Goal: Task Accomplishment & Management: Use online tool/utility

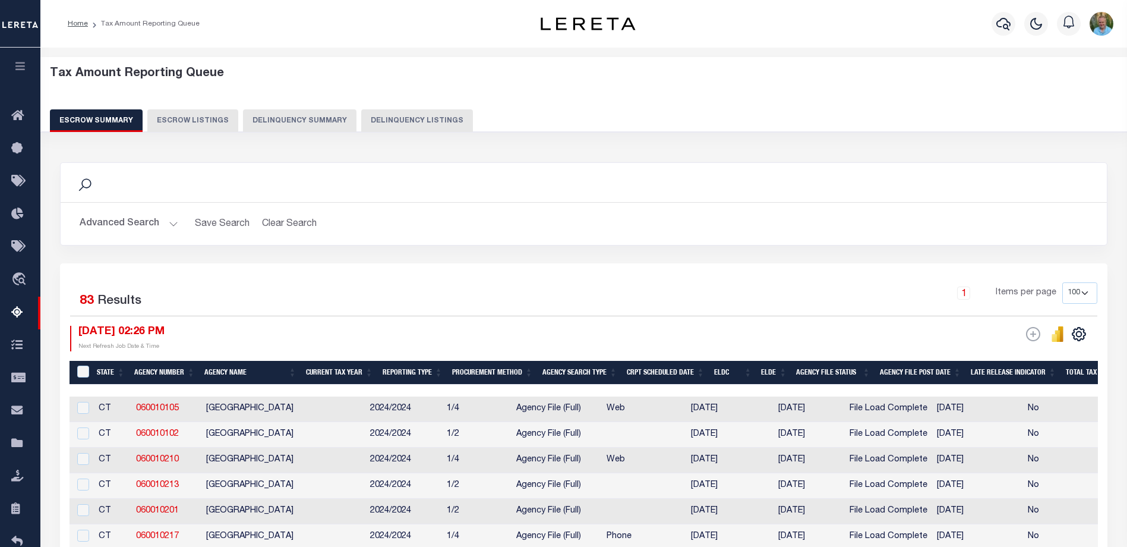
select select "100"
click at [26, 68] on icon "button" at bounding box center [21, 66] width 14 height 11
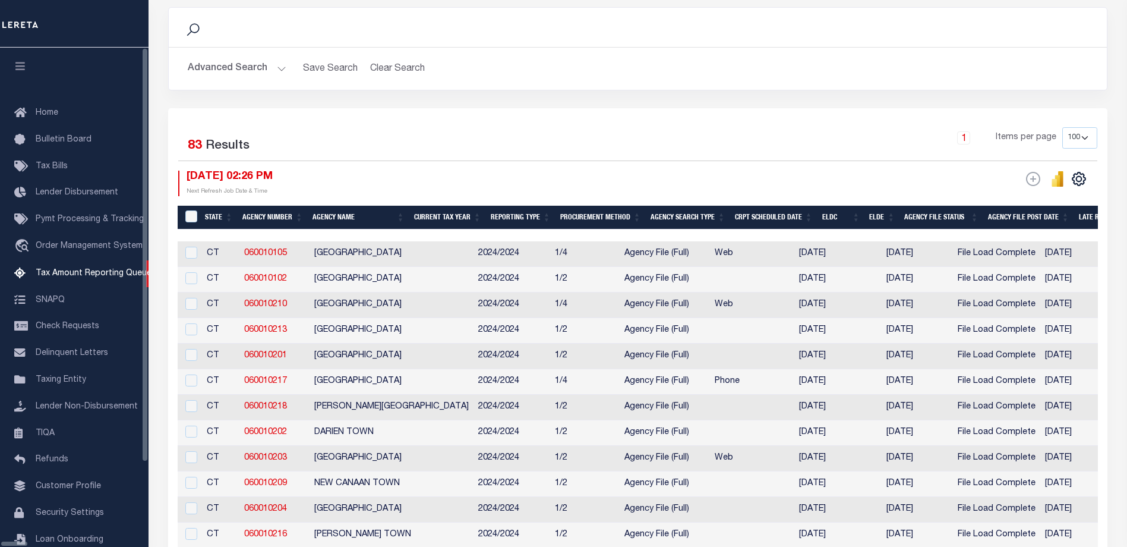
scroll to position [155, 0]
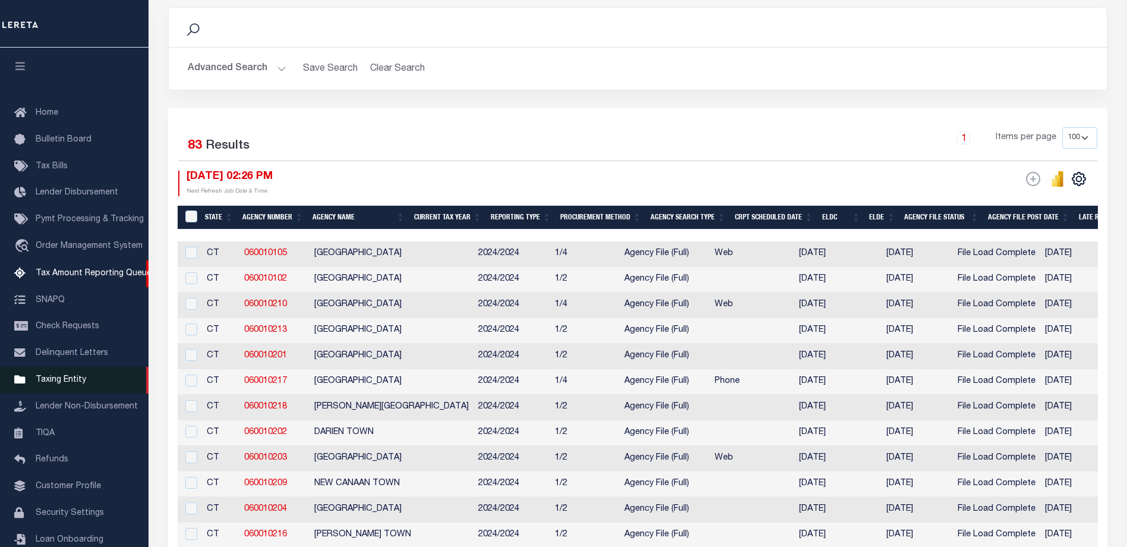
click at [61, 384] on span "Taxing Entity" at bounding box center [61, 379] width 50 height 8
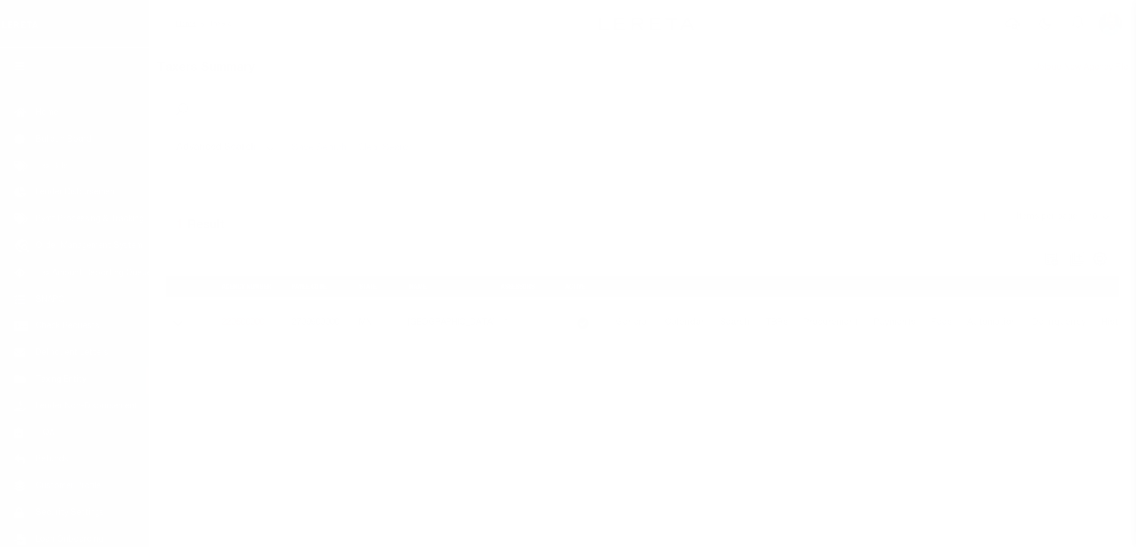
scroll to position [32, 0]
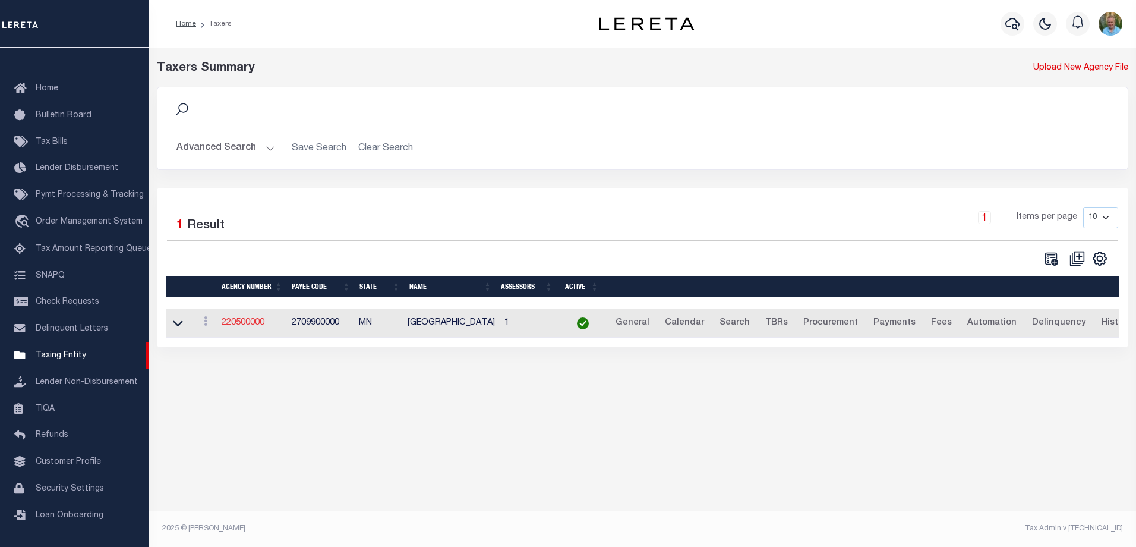
click at [239, 323] on link "220500000" at bounding box center [243, 322] width 43 height 8
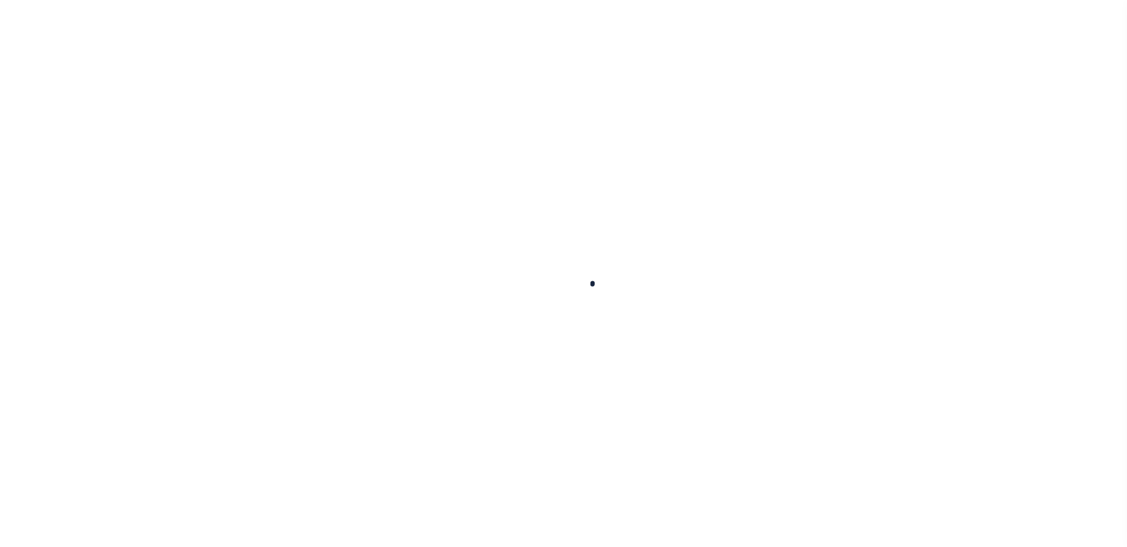
select select
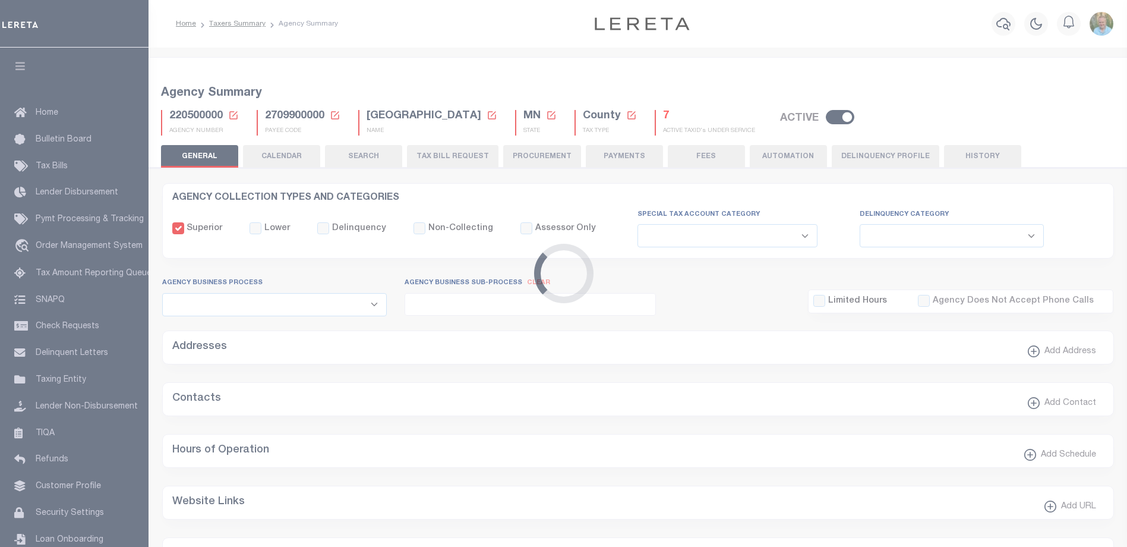
checkbox input "false"
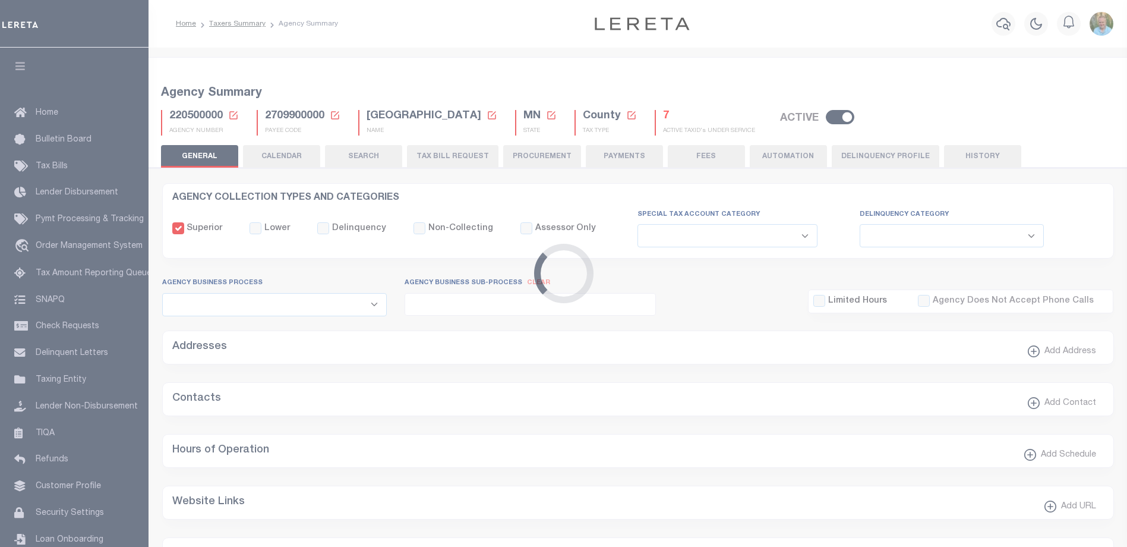
type input "2709900000"
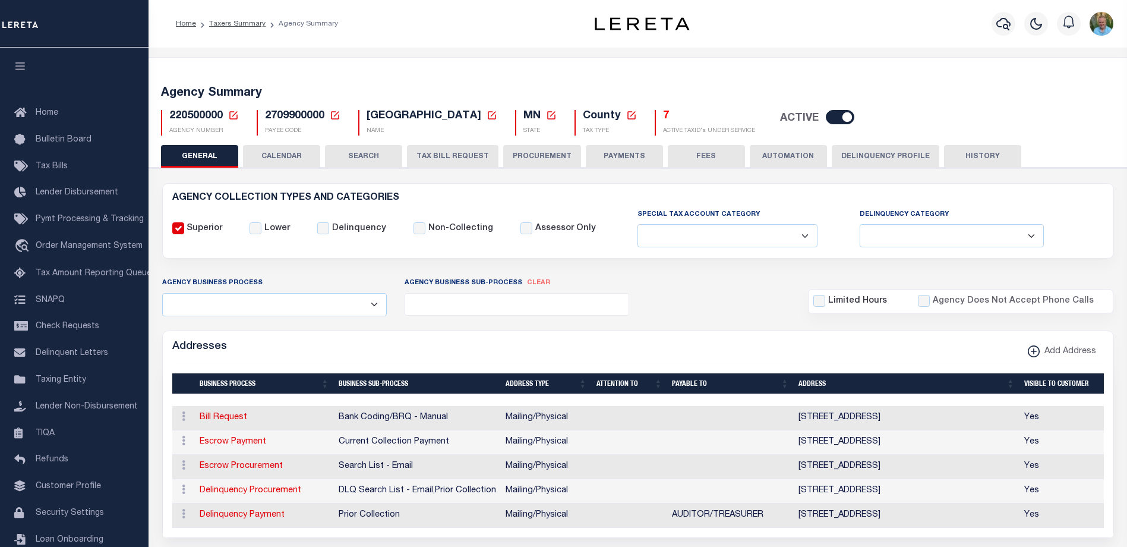
click at [968, 158] on button "HISTORY" at bounding box center [982, 156] width 77 height 23
select select "100"
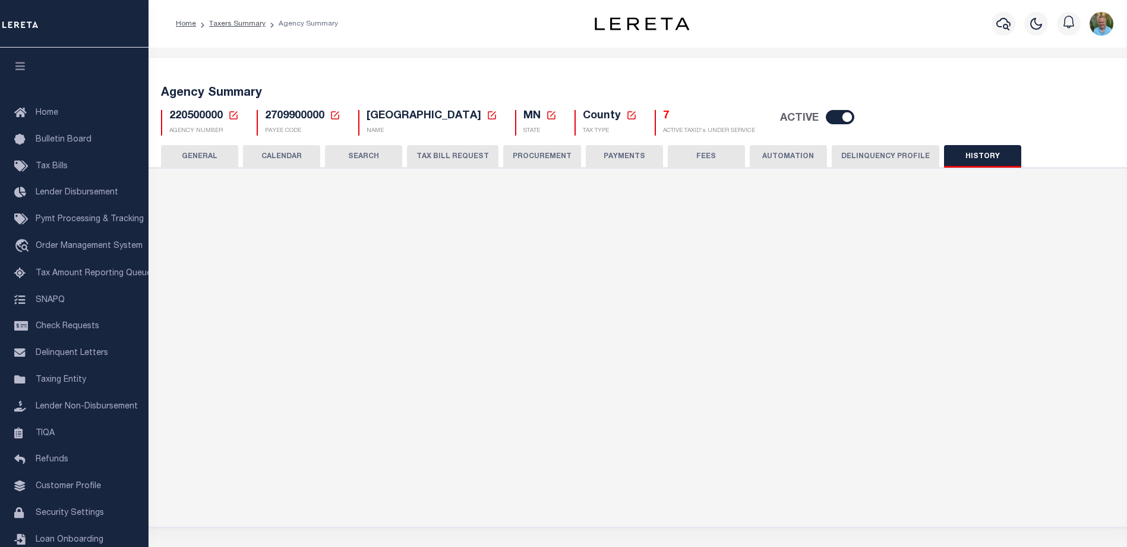
select select "100"
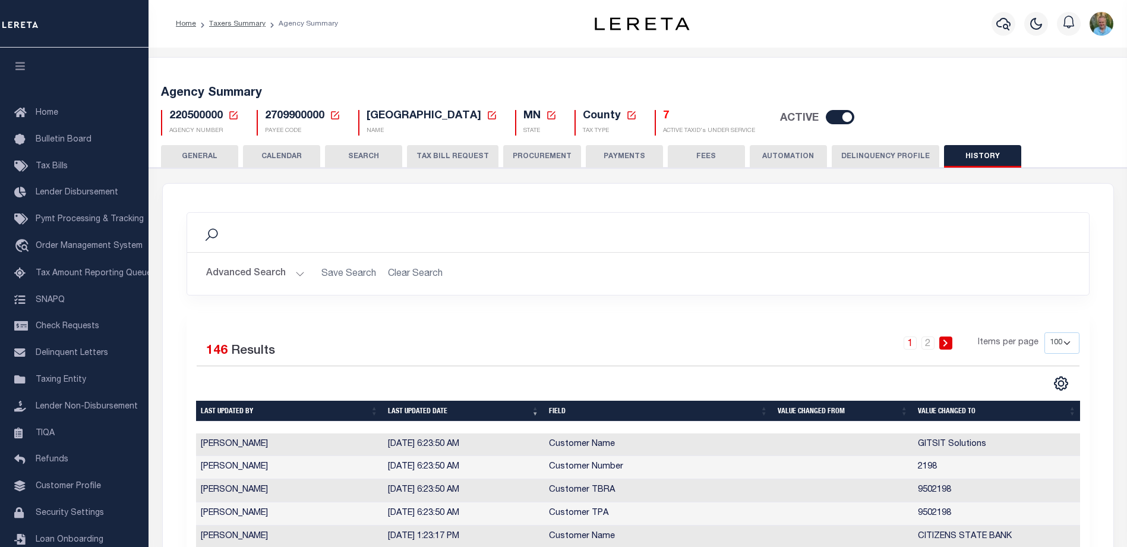
click at [292, 116] on span "2709900000" at bounding box center [294, 115] width 59 height 11
click at [292, 115] on span "2709900000" at bounding box center [294, 115] width 59 height 11
copy span "2709900000"
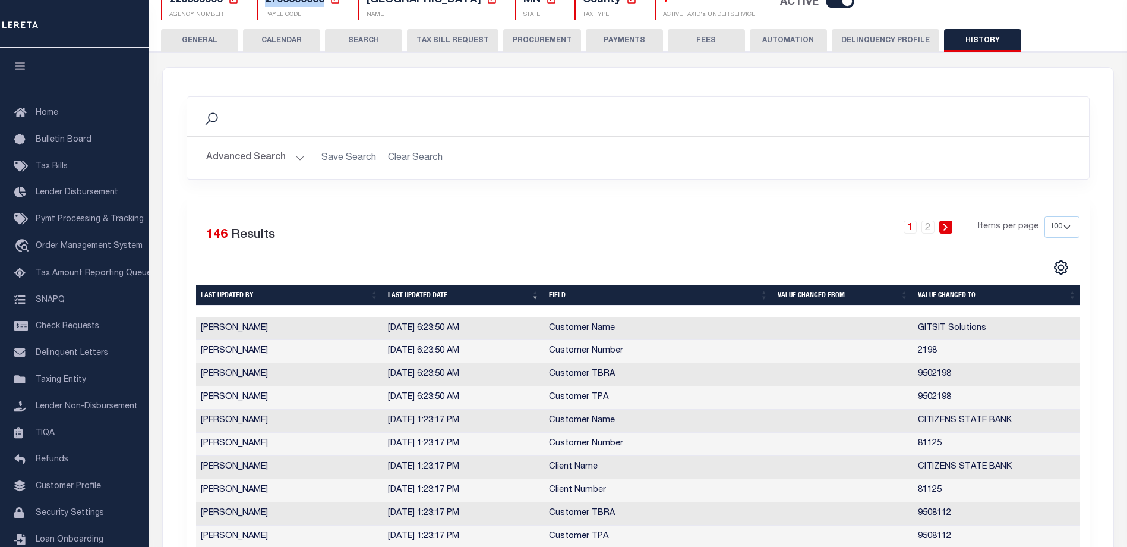
scroll to position [119, 0]
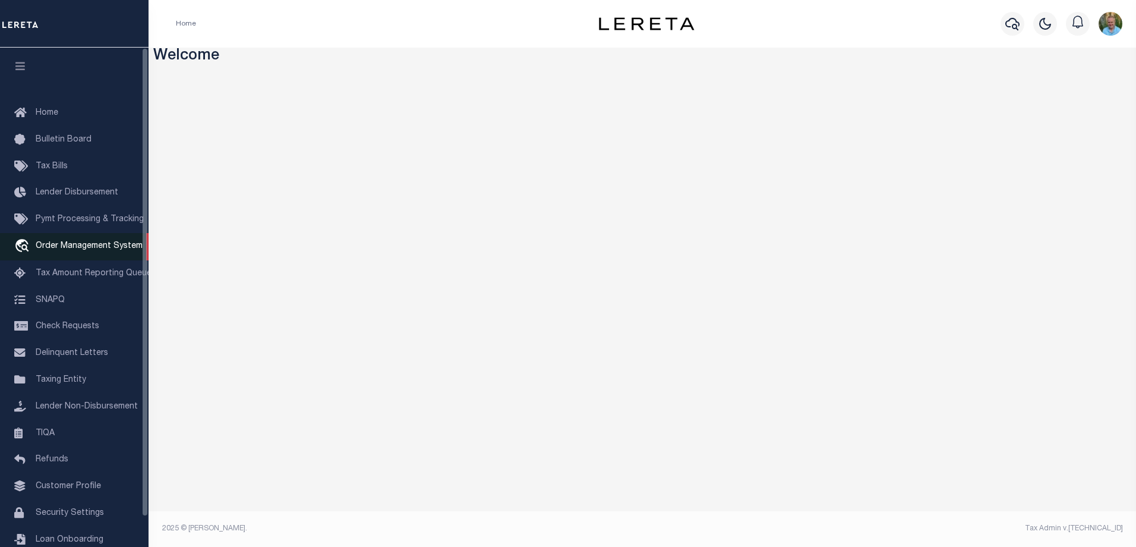
click at [71, 245] on span "Order Management System" at bounding box center [89, 246] width 107 height 8
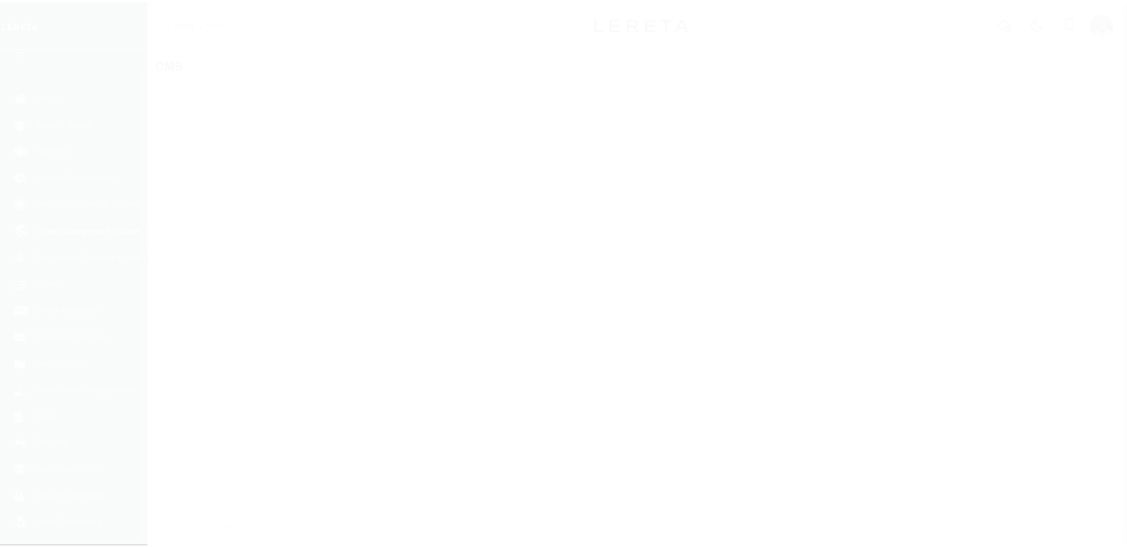
scroll to position [32, 0]
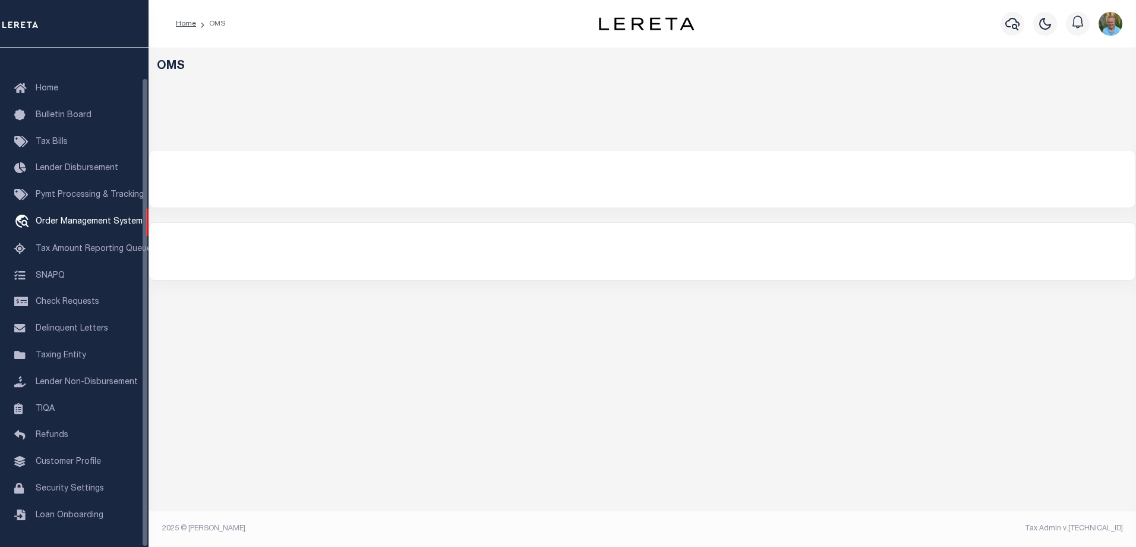
select select "200"
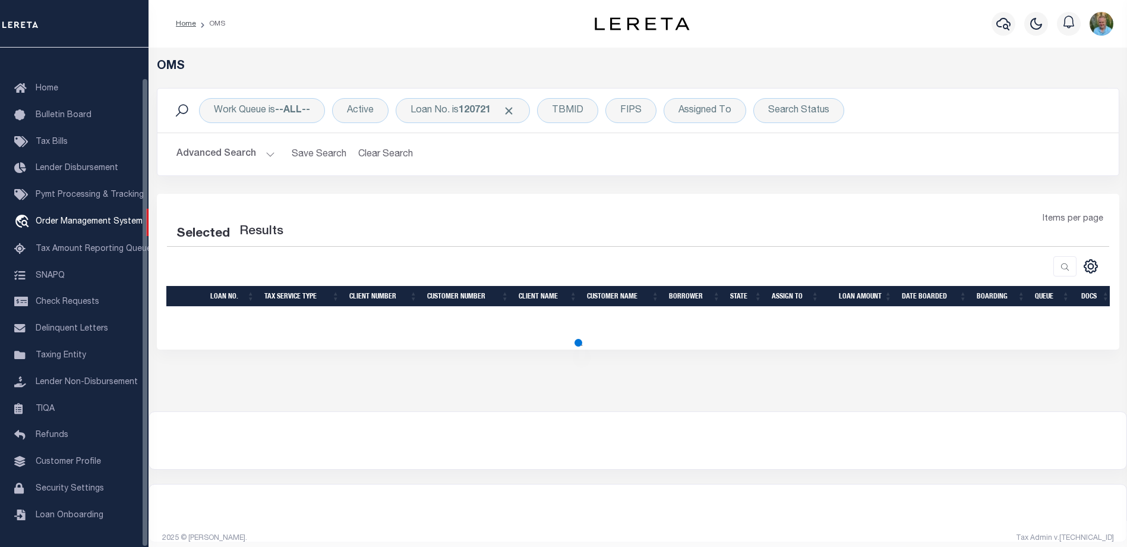
select select "200"
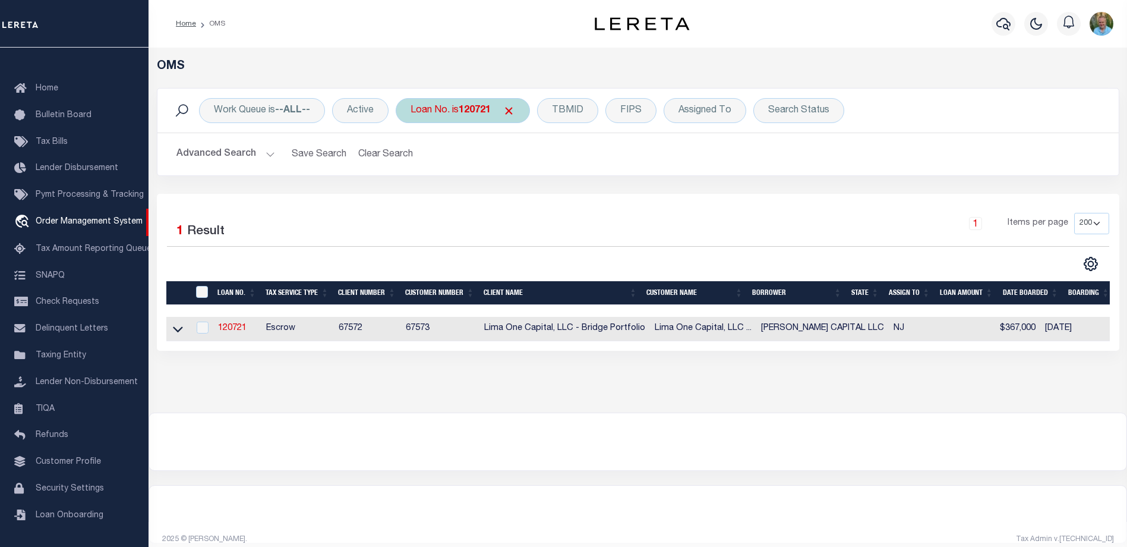
click at [466, 107] on b "120721" at bounding box center [475, 111] width 32 height 10
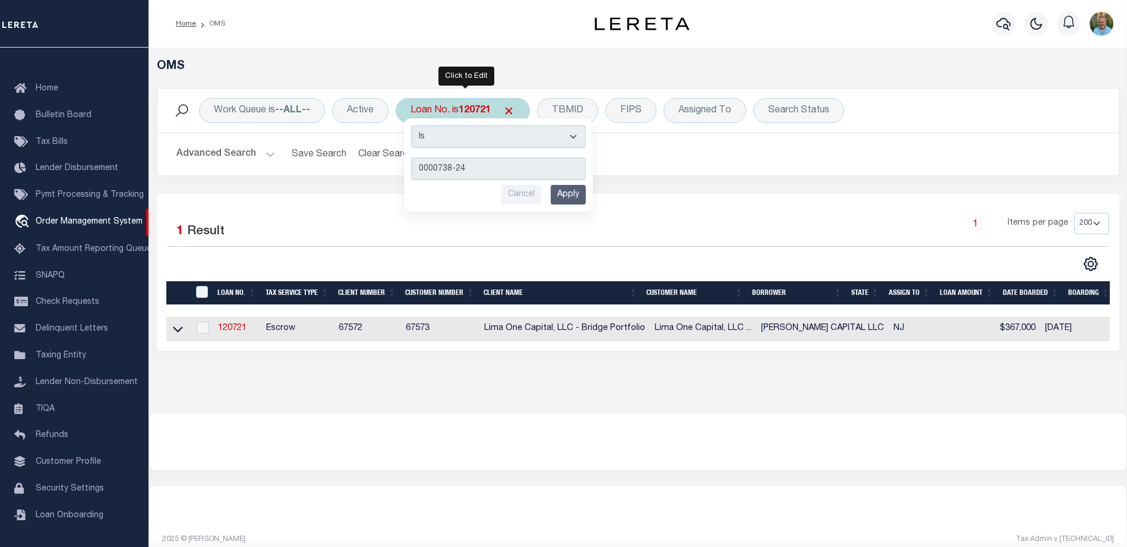
type input "0000738-24"
click at [574, 196] on input "Apply" at bounding box center [568, 195] width 35 height 20
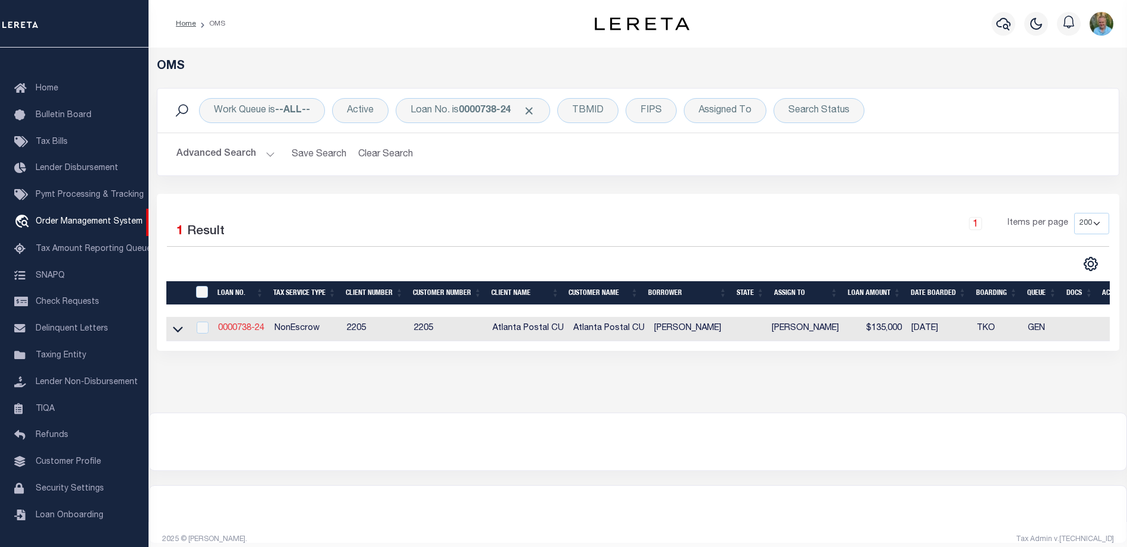
click at [239, 326] on link "0000738-24" at bounding box center [241, 328] width 46 height 8
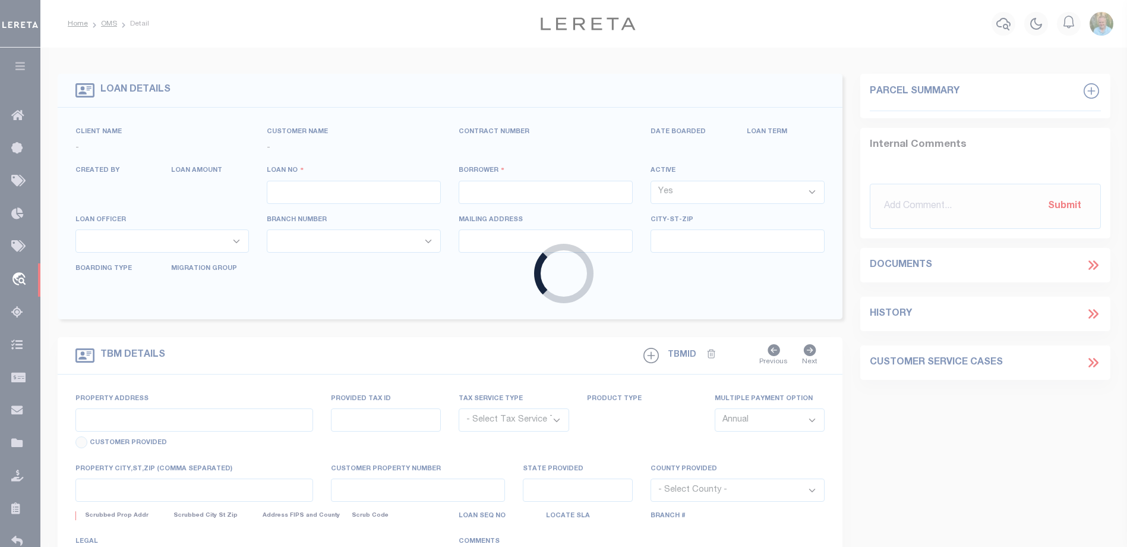
type input "0000738-24"
type input "WILCOX , WINSTON"
select select
select select "NonEscrow"
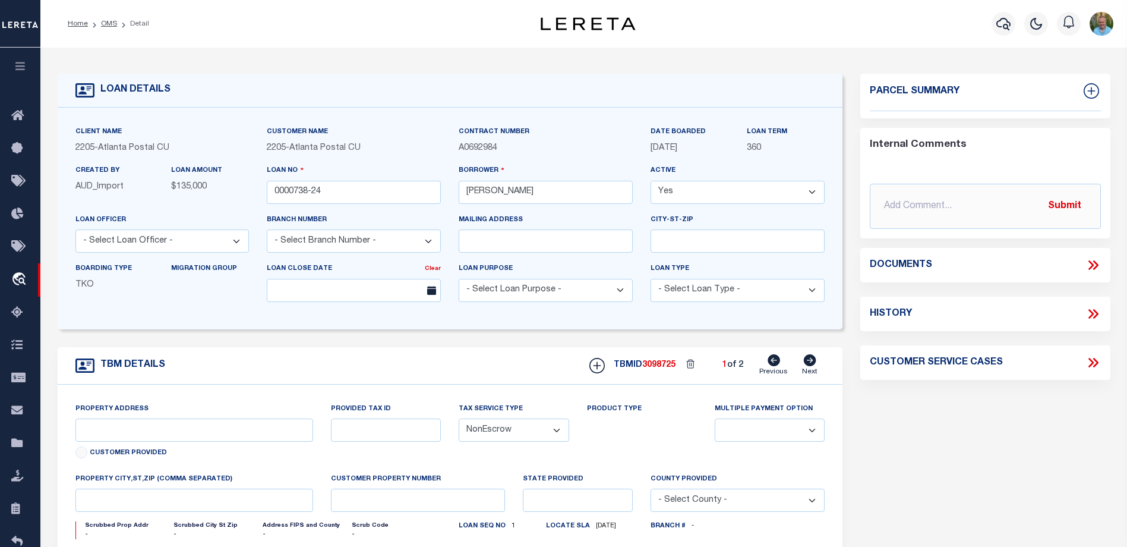
type input "100235330008"
select select
type textarea "Updated loan number per customer request through comparison project during impl…"
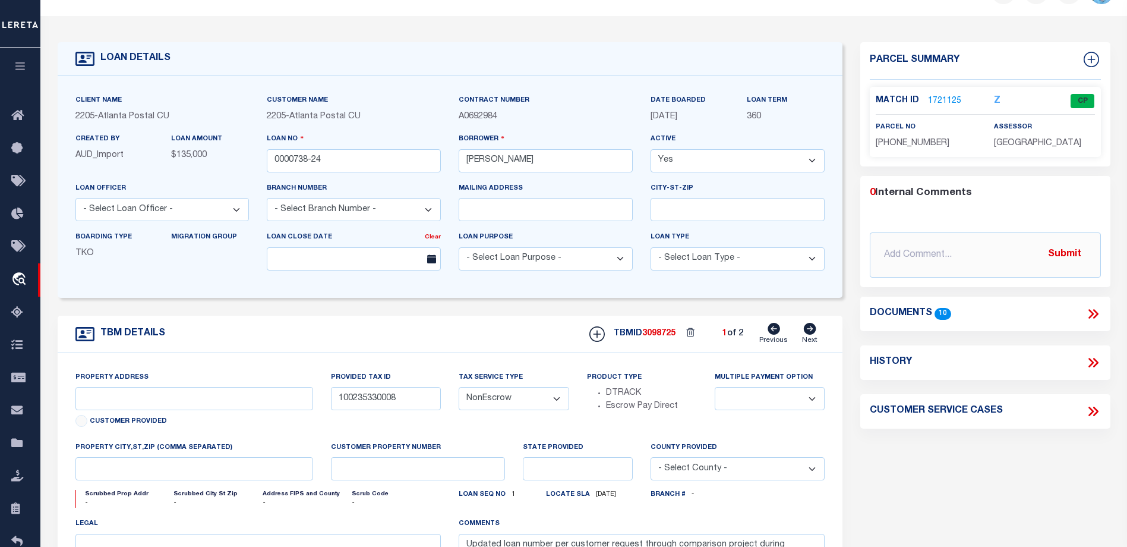
scroll to position [59, 0]
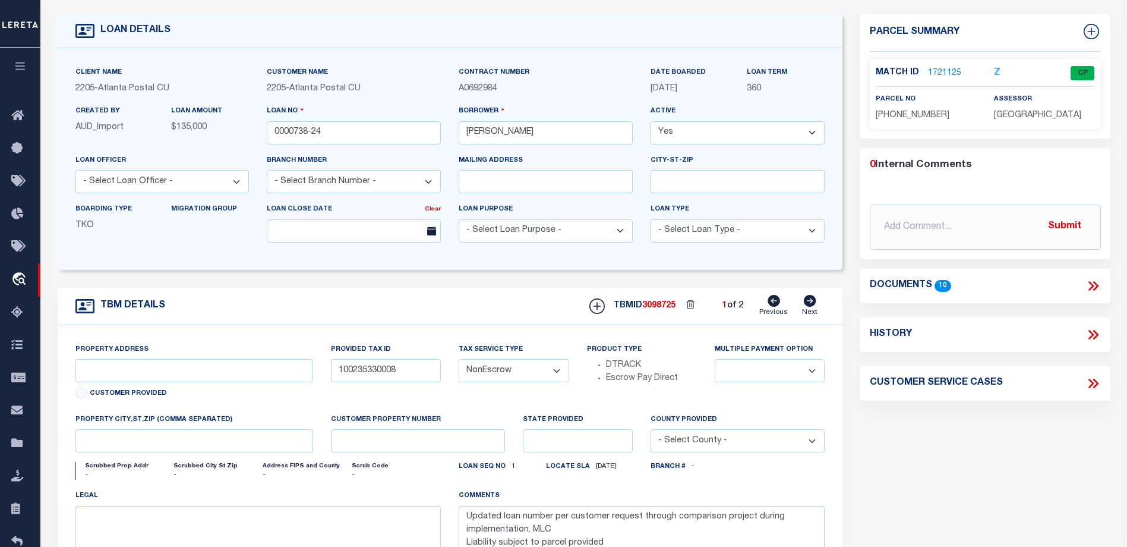
click at [942, 73] on link "1721125" at bounding box center [944, 73] width 33 height 12
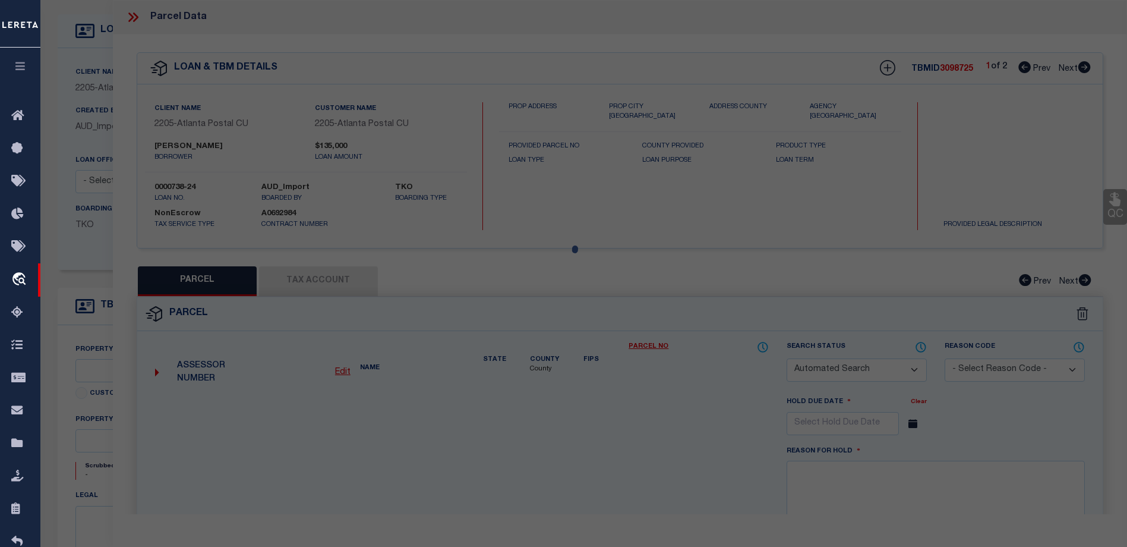
checkbox input "false"
select select "CP"
type input "WILCOX WINSTON"
select select
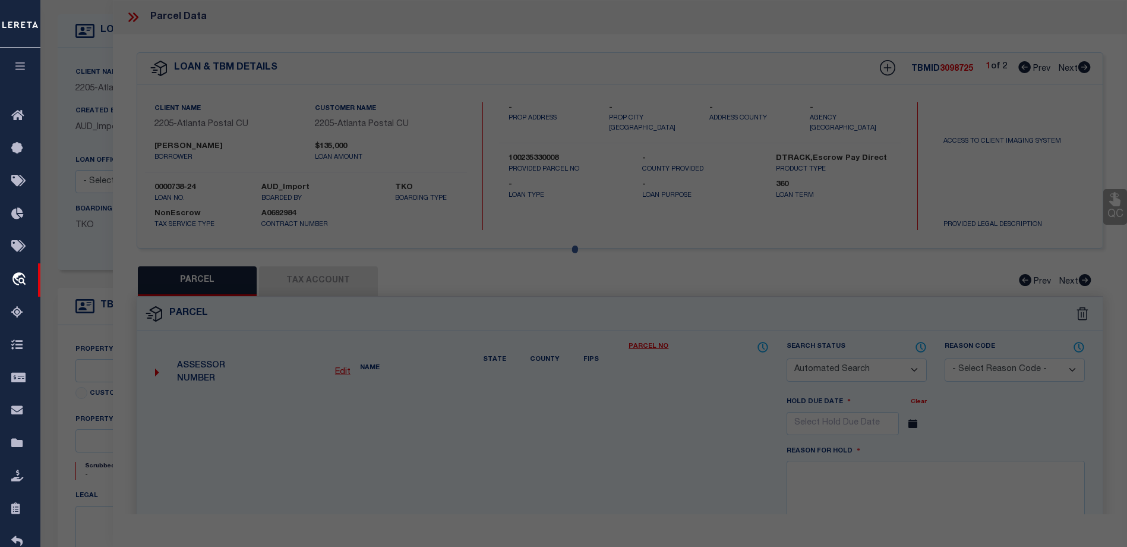
type input "3206 RED OAK DR BEHIND"
checkbox input "false"
type textarea "PT W/2 SW SW AS DESCRIBED IN 2021008598"
type textarea "Tax ID Special Project"
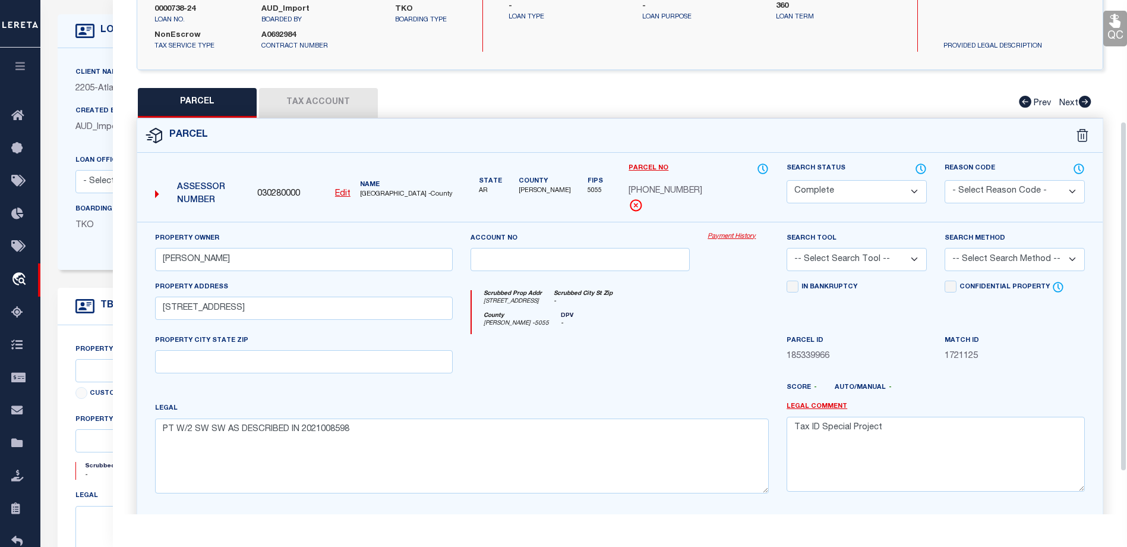
scroll to position [238, 0]
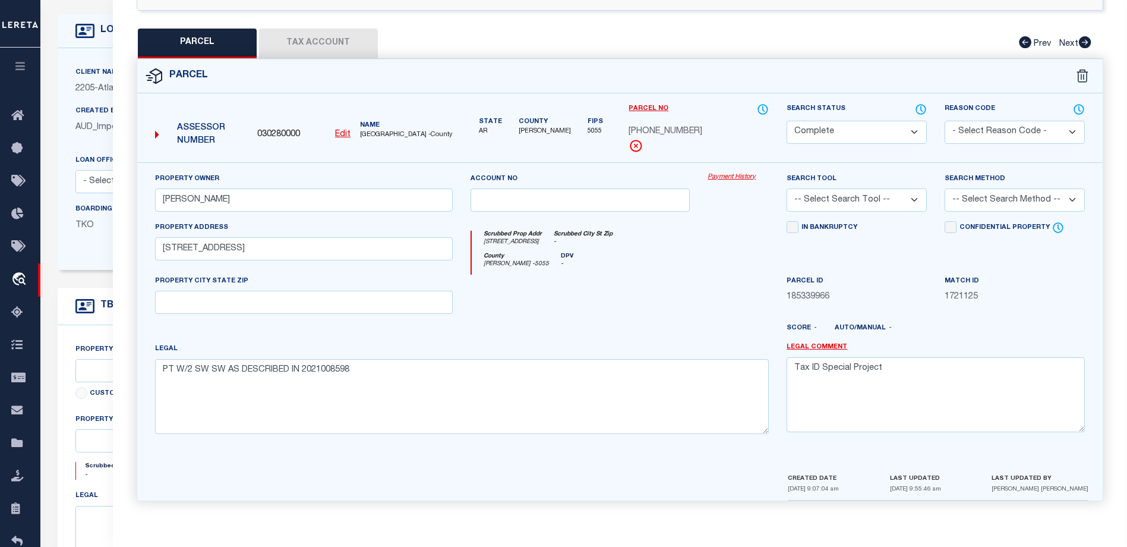
click at [77, 270] on div "Client Name 2205 - Atlanta Postal CU Customer Name 2205 - Atlanta Postal CU" at bounding box center [450, 159] width 785 height 222
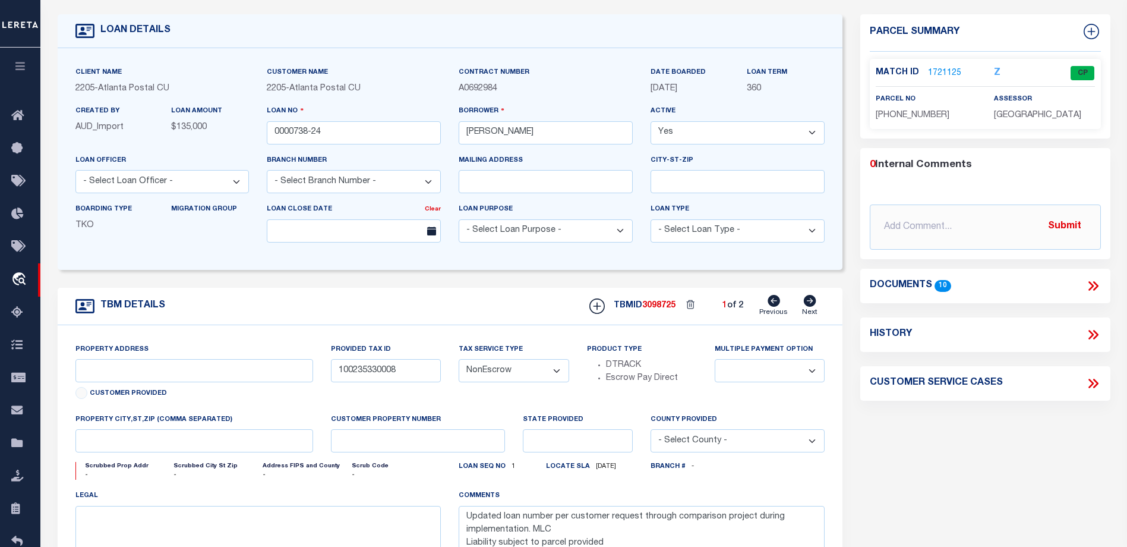
click at [1091, 279] on icon at bounding box center [1092, 285] width 15 height 15
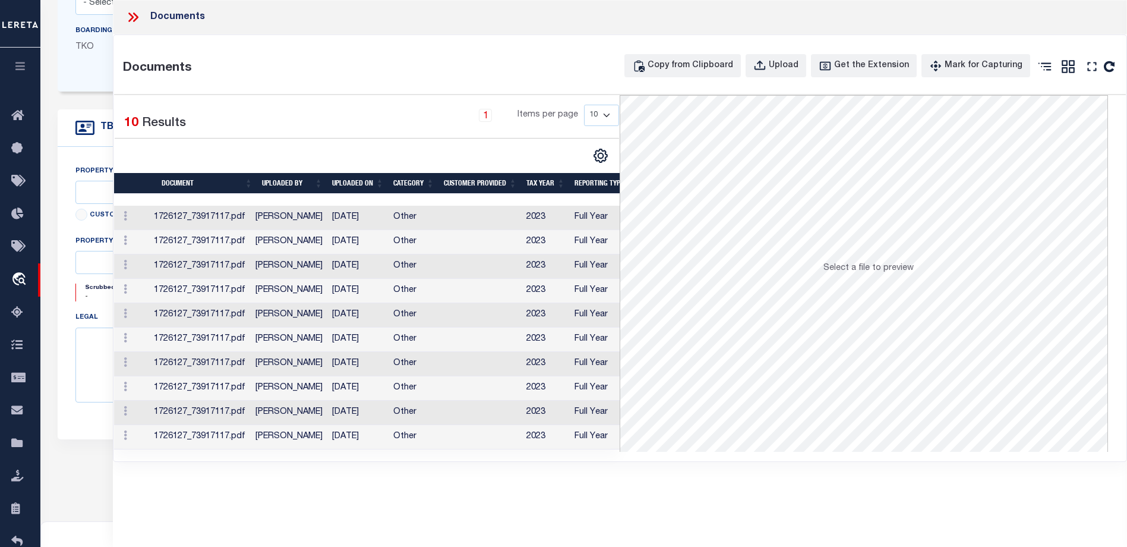
click at [121, 431] on div at bounding box center [124, 437] width 11 height 14
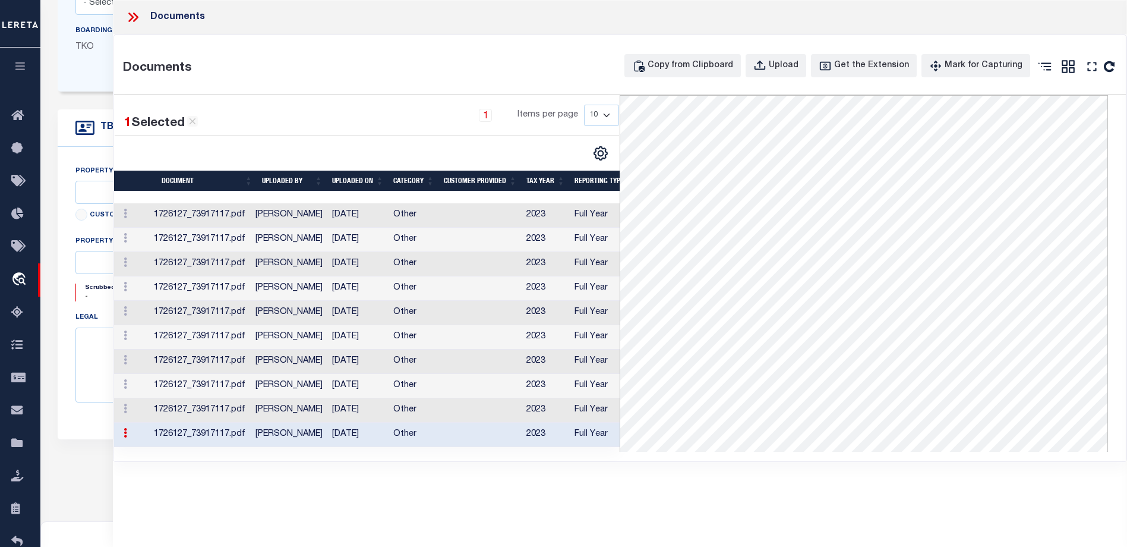
click at [357, 150] on div at bounding box center [241, 153] width 252 height 15
click at [126, 214] on icon at bounding box center [126, 214] width 4 height 10
click at [124, 214] on icon at bounding box center [126, 214] width 4 height 10
click at [124, 262] on icon at bounding box center [126, 262] width 4 height 10
click at [124, 287] on icon at bounding box center [126, 287] width 4 height 10
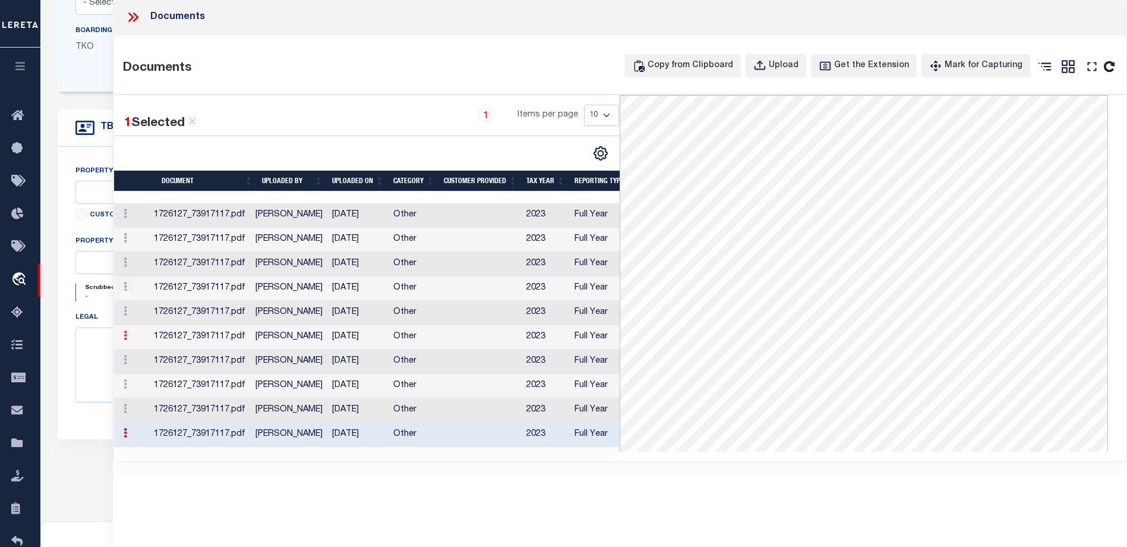
click at [121, 336] on link at bounding box center [125, 337] width 13 height 10
click at [127, 382] on icon at bounding box center [126, 384] width 4 height 10
click at [127, 13] on icon at bounding box center [132, 17] width 15 height 15
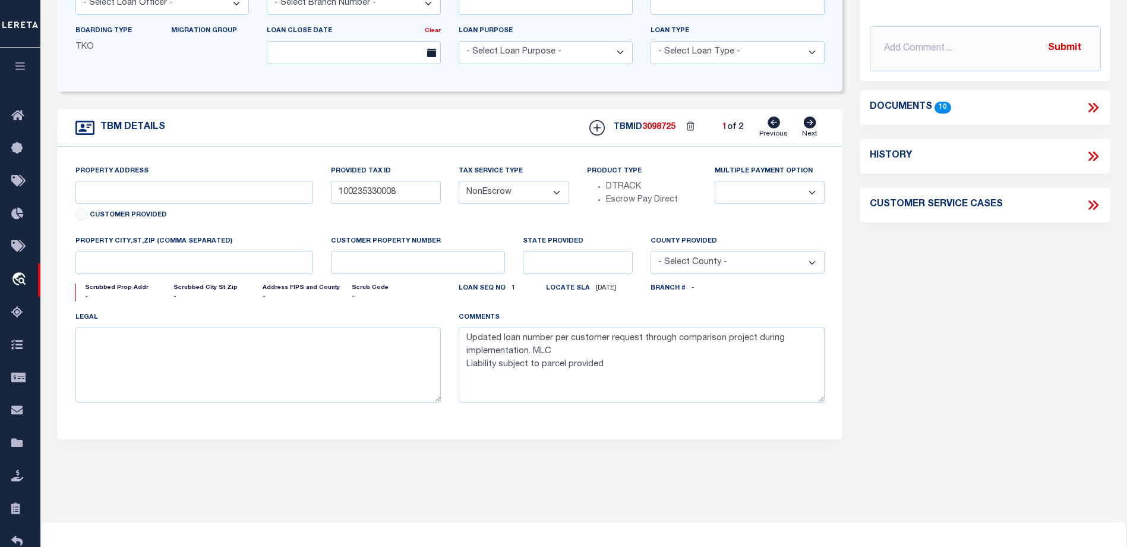
click at [1092, 101] on icon at bounding box center [1092, 107] width 15 height 15
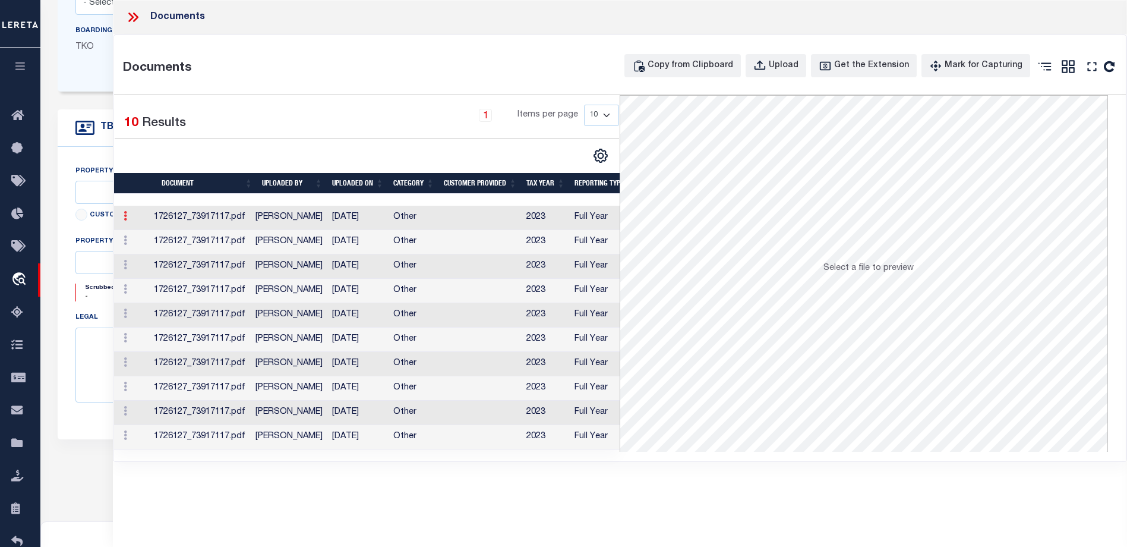
click at [126, 215] on icon at bounding box center [126, 216] width 4 height 10
click at [125, 217] on icon at bounding box center [126, 216] width 4 height 10
click at [491, 222] on td at bounding box center [480, 218] width 83 height 24
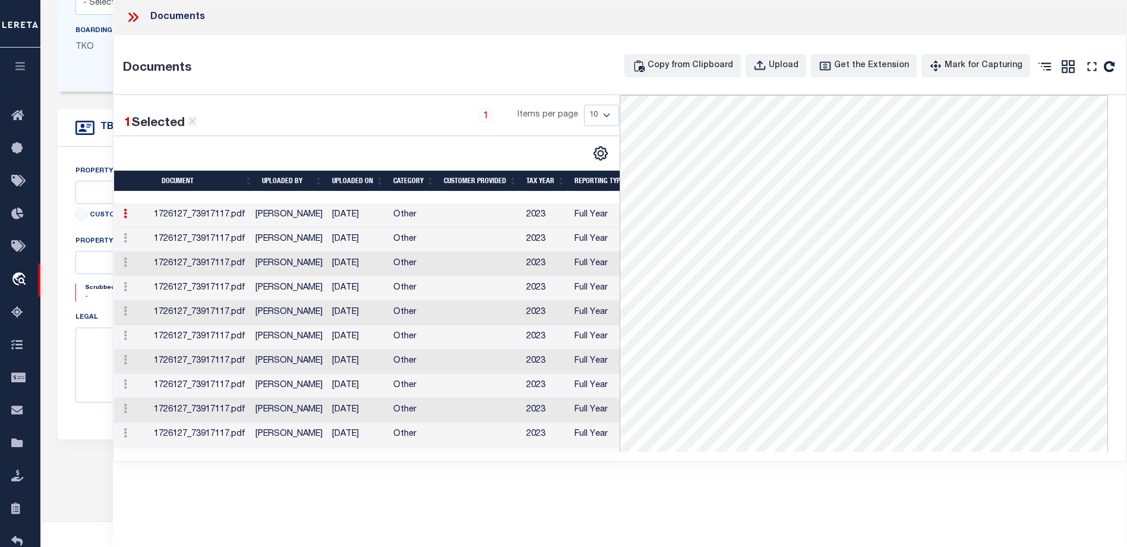
click at [137, 17] on icon at bounding box center [135, 17] width 5 height 10
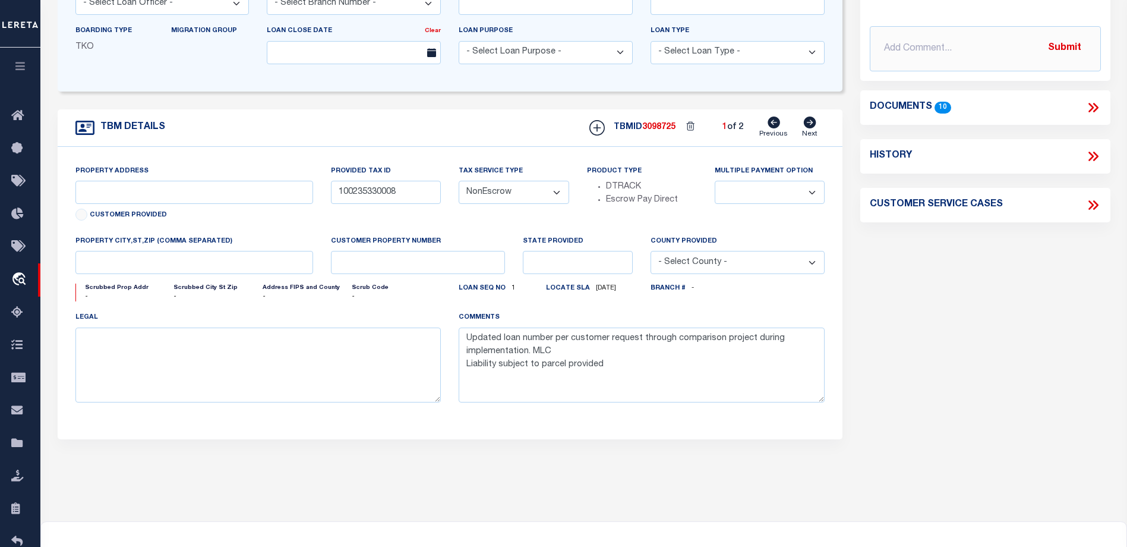
scroll to position [119, 0]
